Goal: Transaction & Acquisition: Purchase product/service

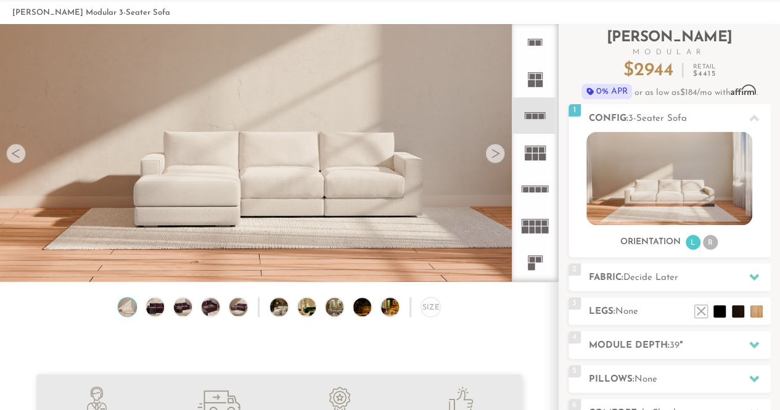
scroll to position [126, 0]
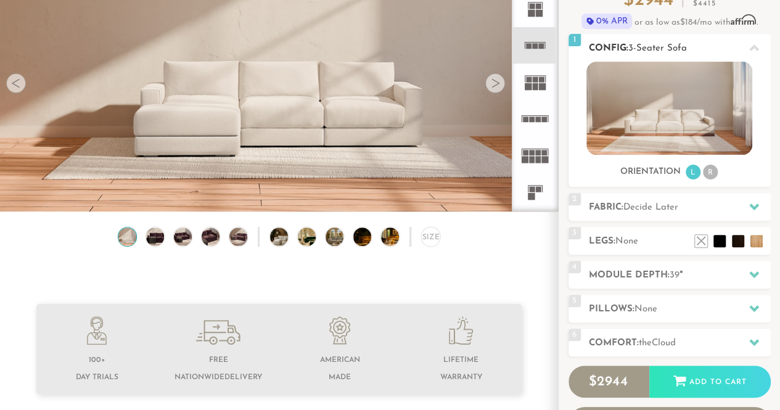
click at [681, 119] on img at bounding box center [670, 108] width 166 height 93
click at [689, 174] on li "L" at bounding box center [693, 172] width 15 height 15
click at [656, 204] on span "Decide Later" at bounding box center [651, 207] width 55 height 9
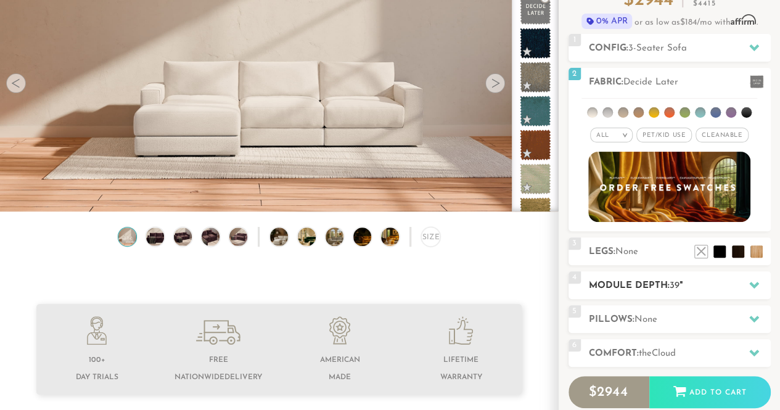
click at [653, 283] on h2 "Module Depth: 39 "" at bounding box center [680, 286] width 182 height 14
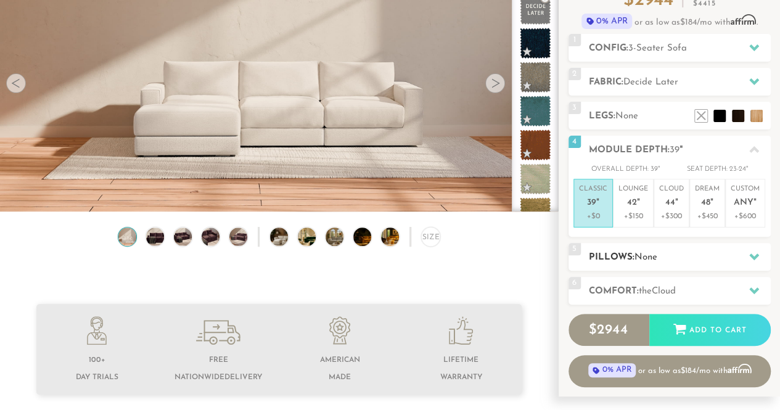
click at [651, 260] on span "None" at bounding box center [646, 257] width 23 height 9
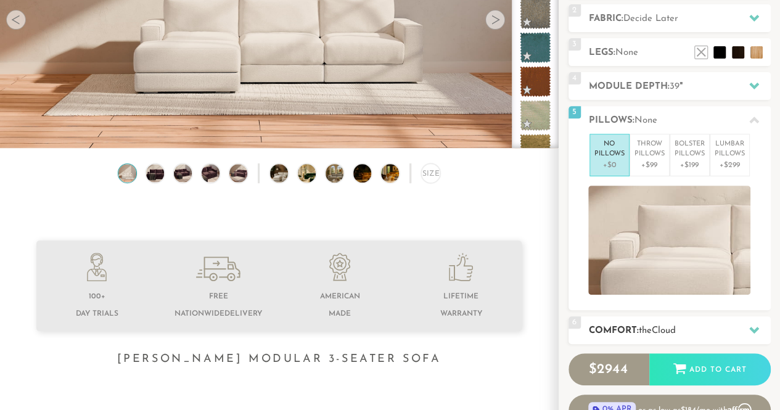
scroll to position [190, 0]
click at [648, 328] on span "the" at bounding box center [645, 330] width 13 height 9
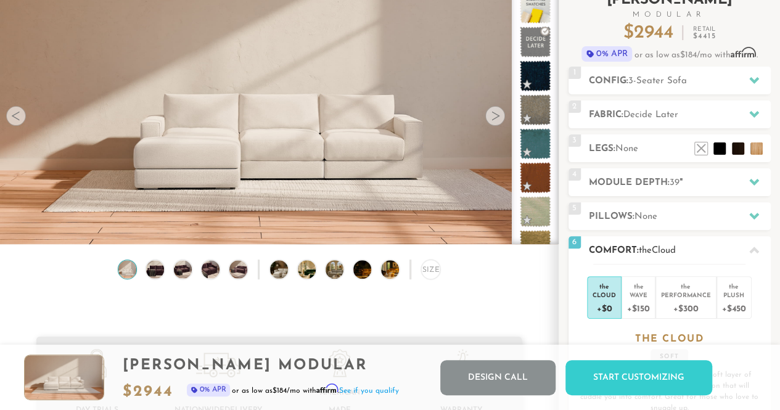
scroll to position [0, 0]
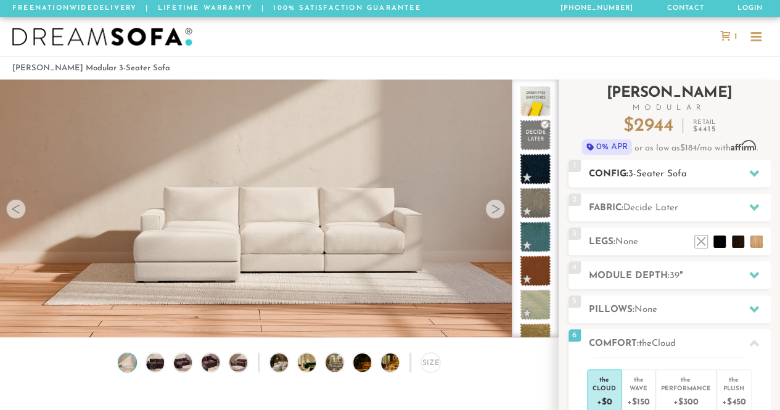
click at [676, 180] on h2 "Config: 3-Seater Sofa" at bounding box center [680, 174] width 182 height 14
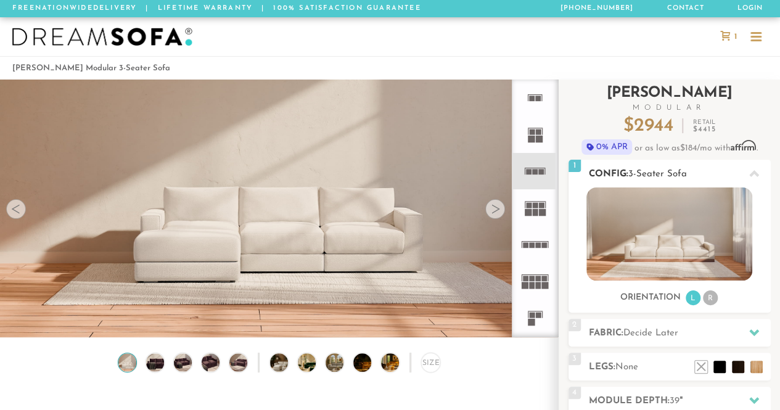
click at [575, 165] on span "1" at bounding box center [575, 166] width 12 height 12
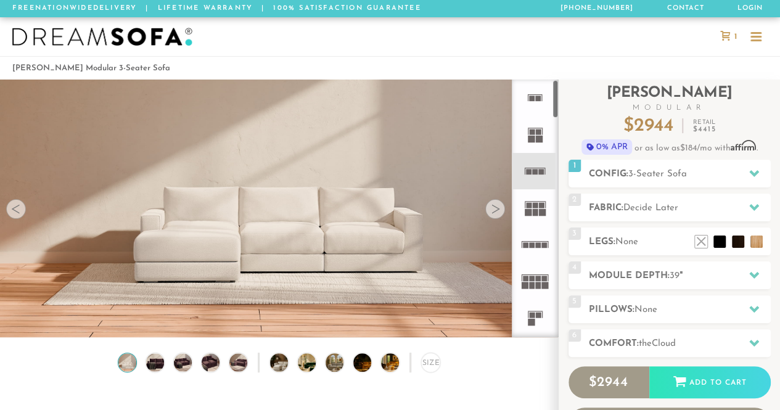
click at [48, 74] on li "[PERSON_NAME] Modular 3-Seater Sofa" at bounding box center [91, 68] width 158 height 17
click at [44, 63] on li "[PERSON_NAME] Modular 3-Seater Sofa" at bounding box center [91, 68] width 158 height 17
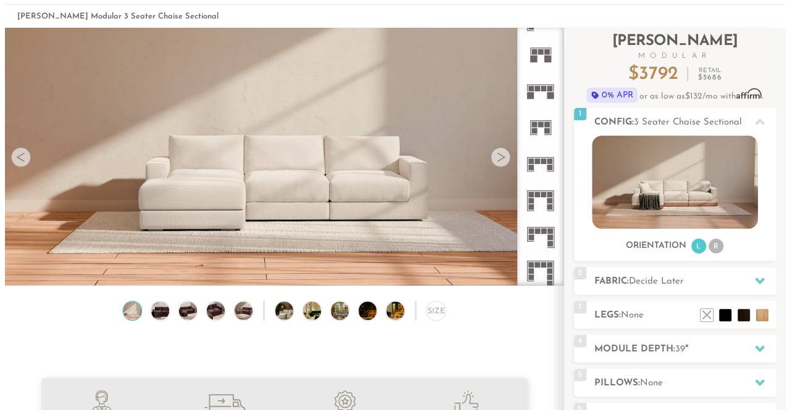
scroll to position [43, 0]
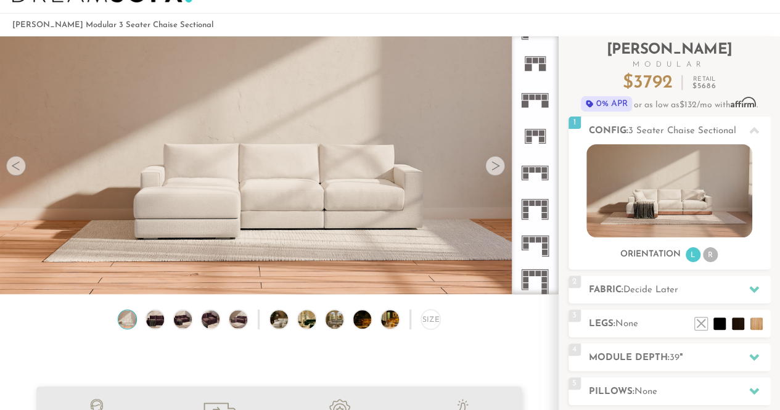
click at [431, 194] on img at bounding box center [279, 149] width 558 height 314
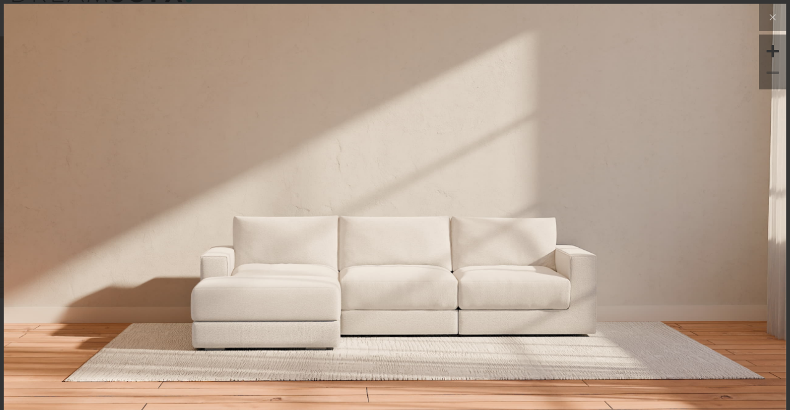
click at [431, 194] on img at bounding box center [395, 134] width 782 height 261
click at [765, 12] on icon at bounding box center [772, 17] width 15 height 15
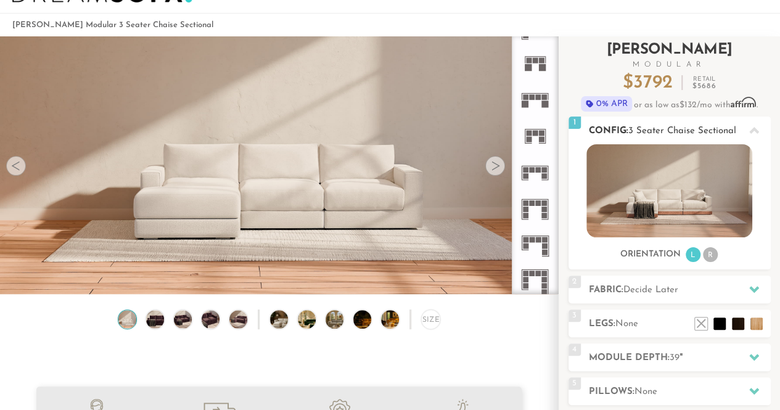
scroll to position [10, 10]
click at [427, 316] on div "Size" at bounding box center [430, 319] width 19 height 19
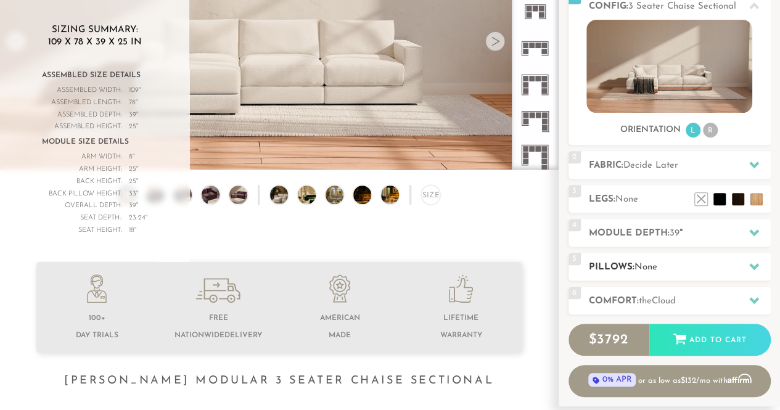
scroll to position [169, 0]
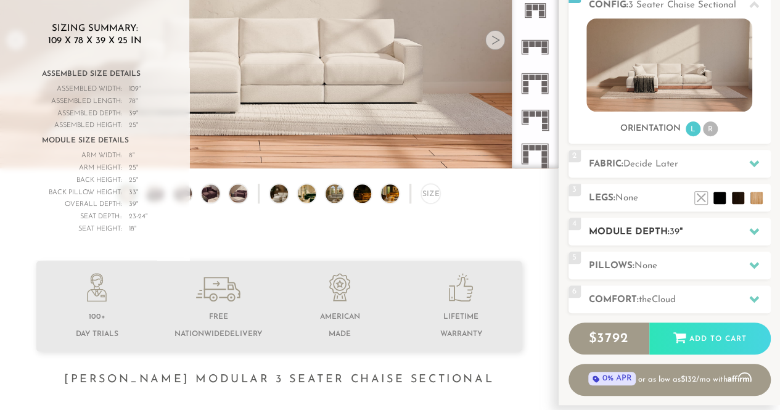
click at [676, 233] on span "39" at bounding box center [675, 232] width 10 height 9
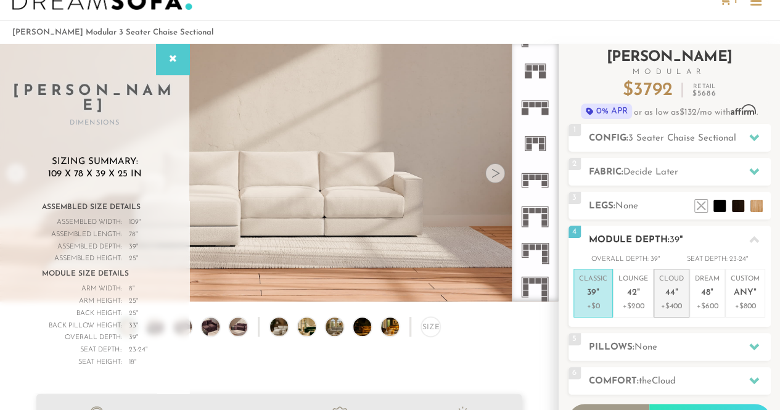
scroll to position [0, 0]
